Goal: Find specific page/section: Find specific page/section

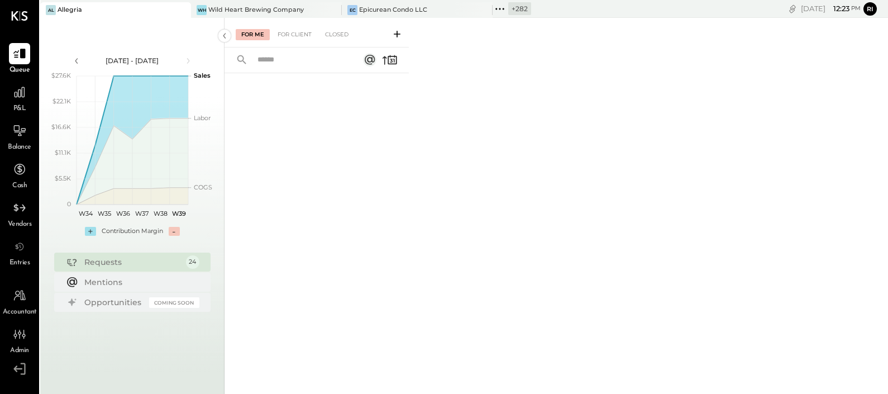
click at [502, 7] on icon at bounding box center [500, 9] width 15 height 15
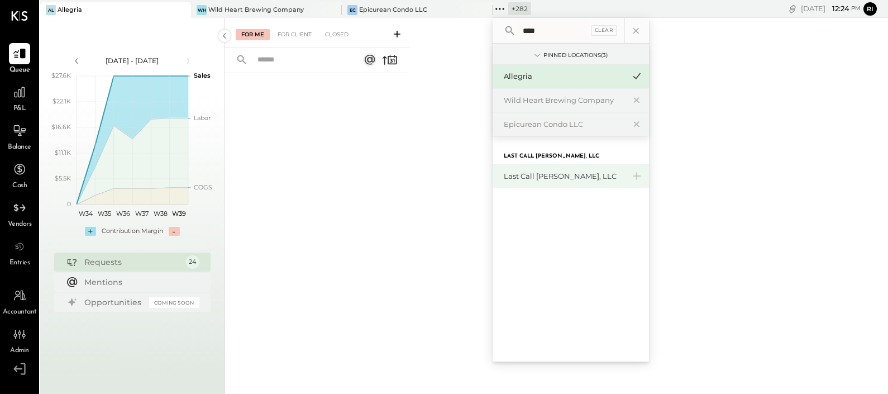
type input "****"
click at [519, 177] on div "Last Call [PERSON_NAME], LLC" at bounding box center [564, 176] width 121 height 11
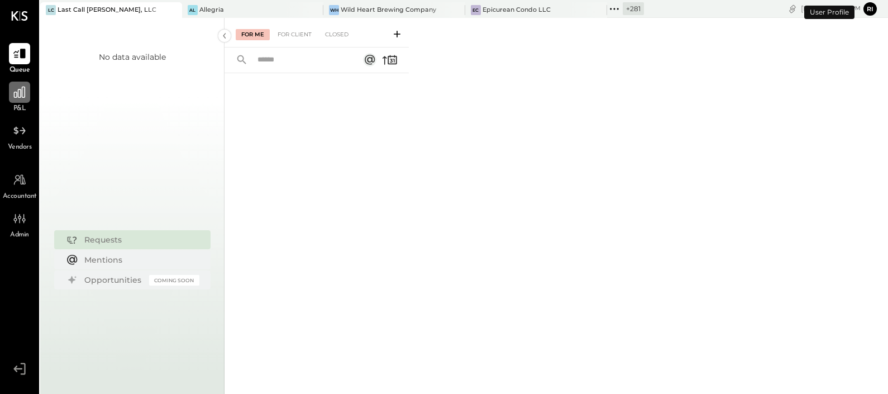
click at [11, 101] on div at bounding box center [19, 92] width 21 height 21
